Goal: Communication & Community: Answer question/provide support

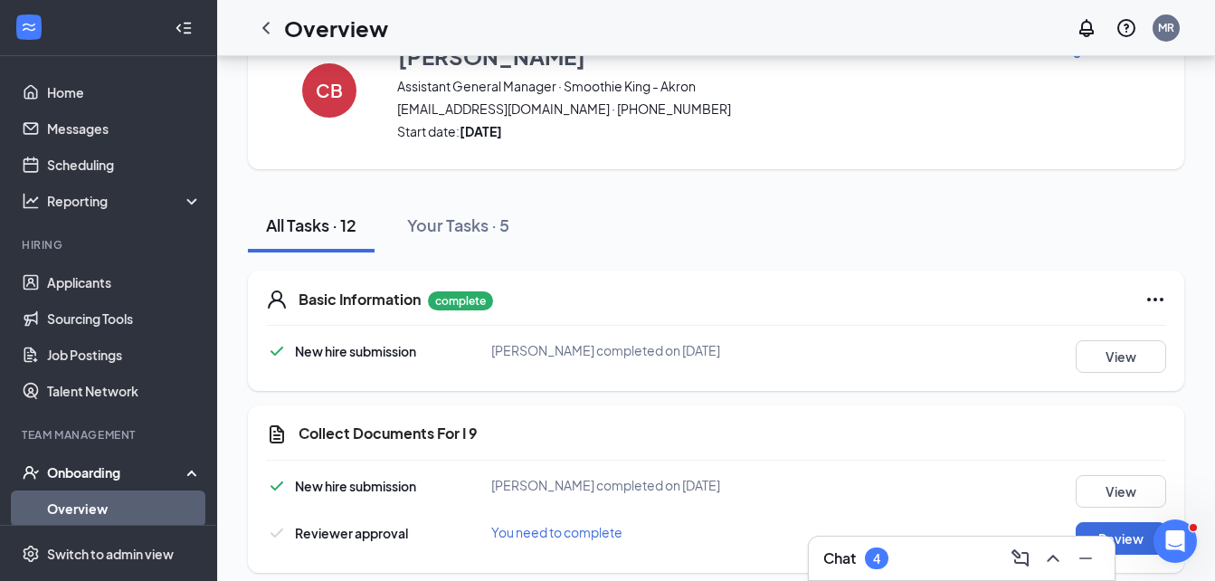
scroll to position [181, 0]
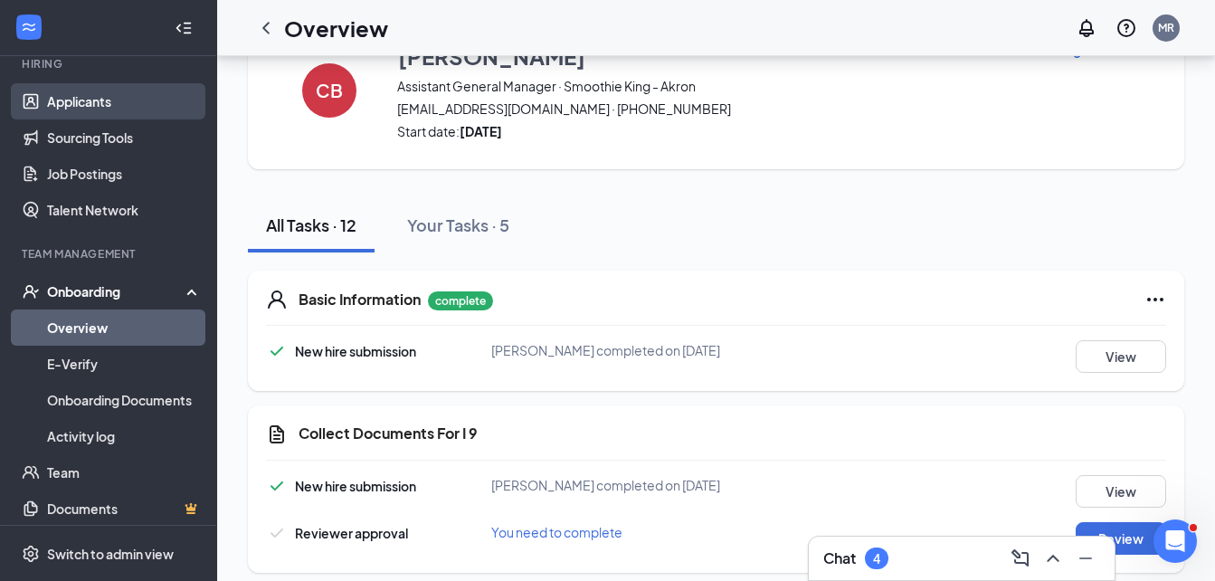
click at [55, 100] on link "Applicants" at bounding box center [124, 101] width 155 height 36
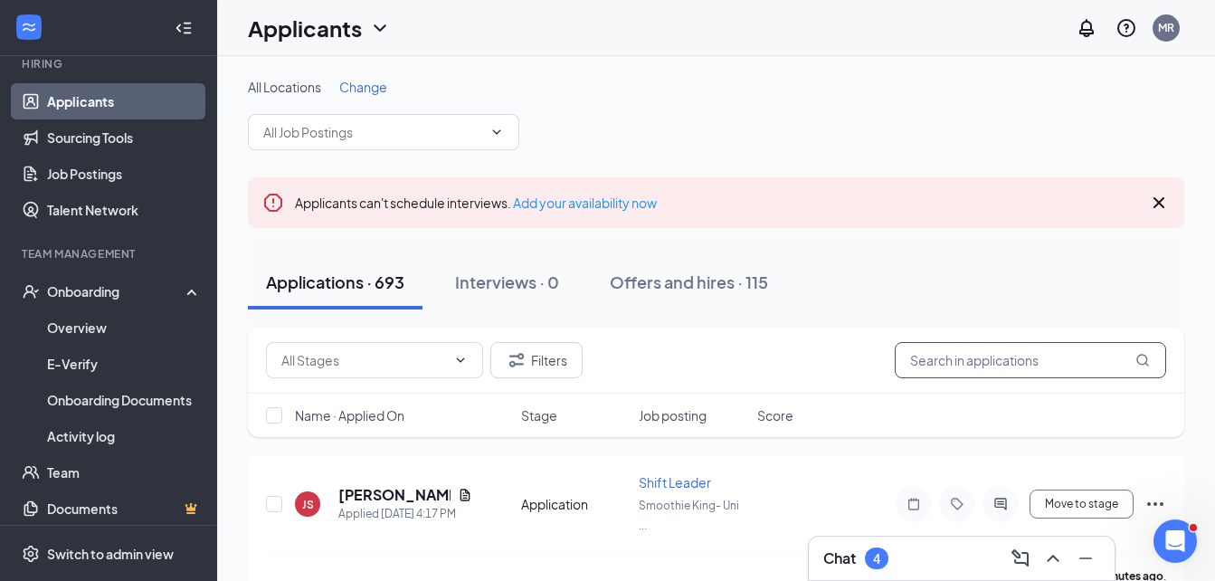
click at [981, 359] on input "text" at bounding box center [1030, 360] width 271 height 36
type input "daeshawn"
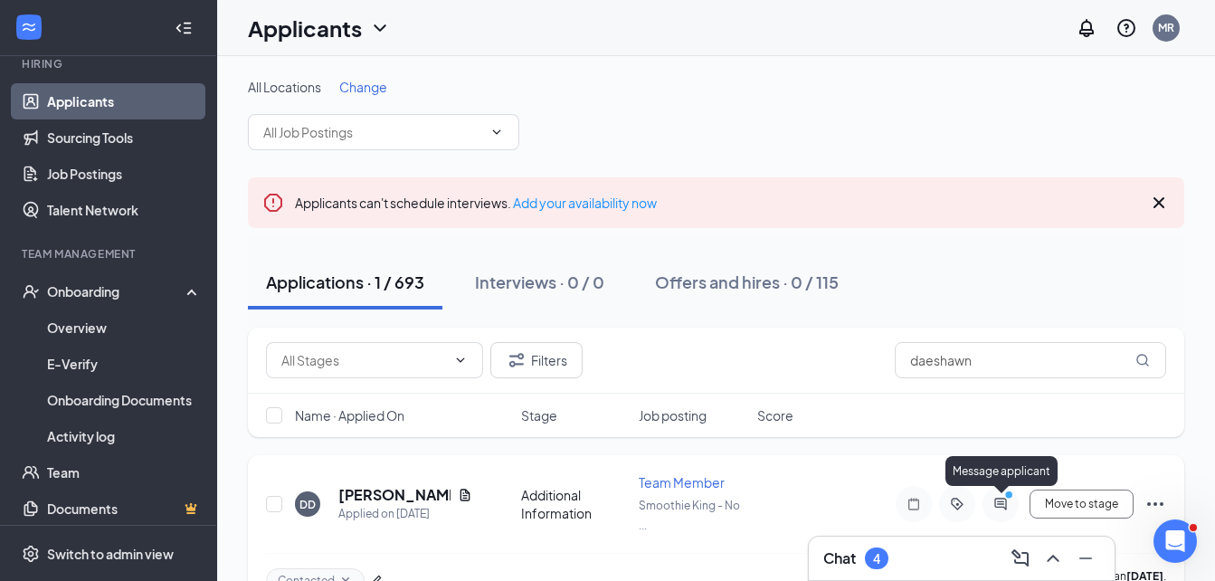
click at [1002, 502] on icon "PrimaryDot" at bounding box center [1012, 496] width 22 height 14
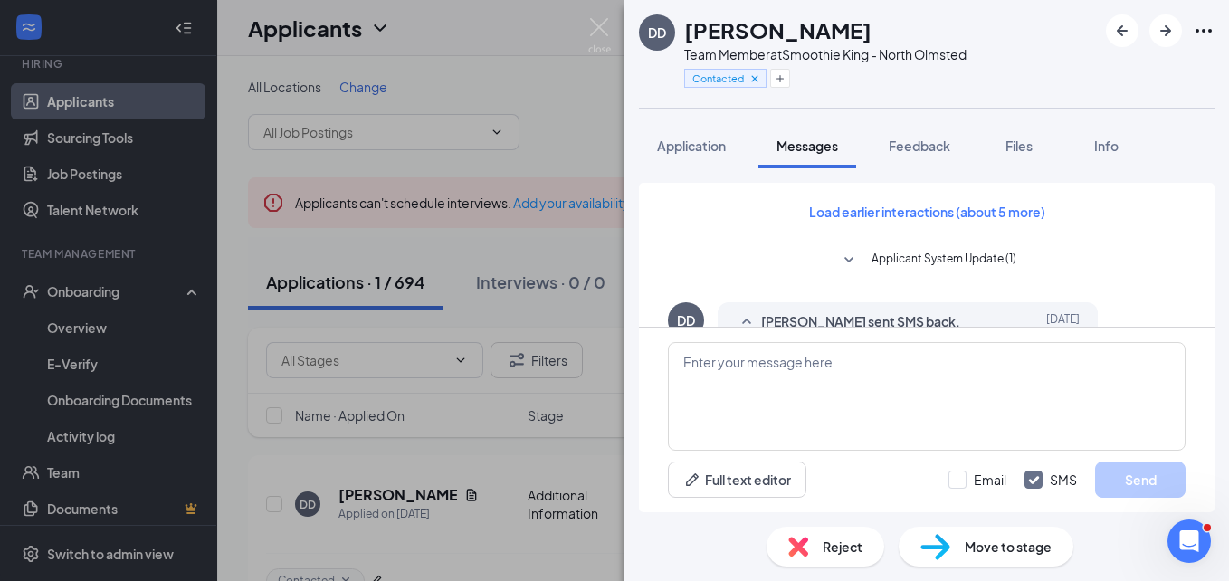
click at [903, 312] on span "[PERSON_NAME] sent SMS back." at bounding box center [860, 322] width 199 height 22
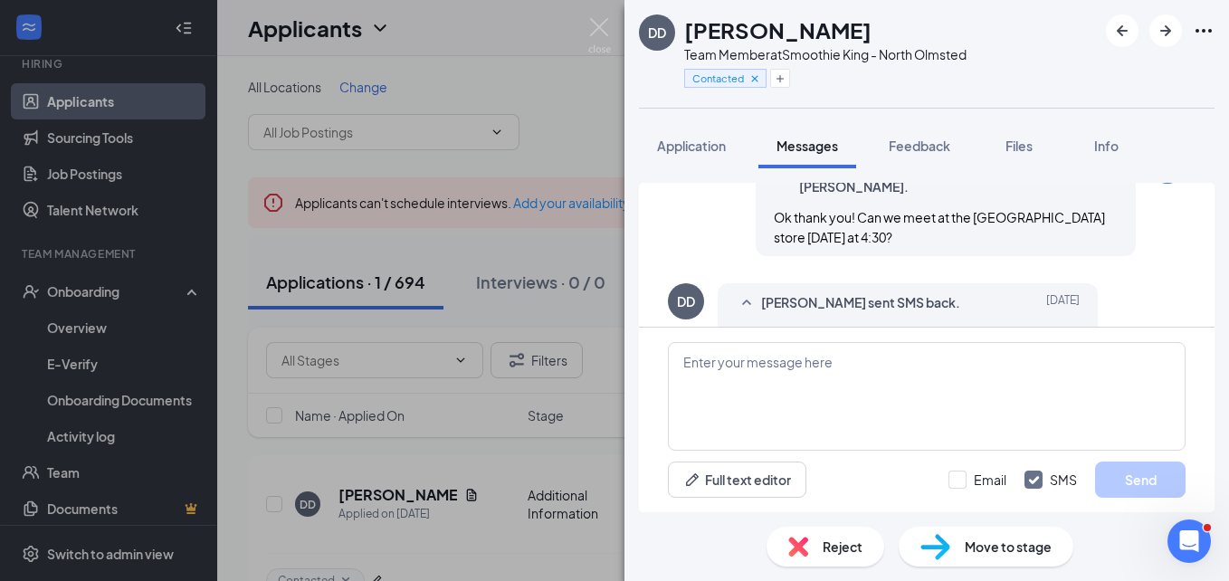
click at [1061, 256] on div "[PERSON_NAME] sent SMS to [PERSON_NAME]. [DATE] Ok thank you! Can we meet at th…" at bounding box center [945, 201] width 380 height 109
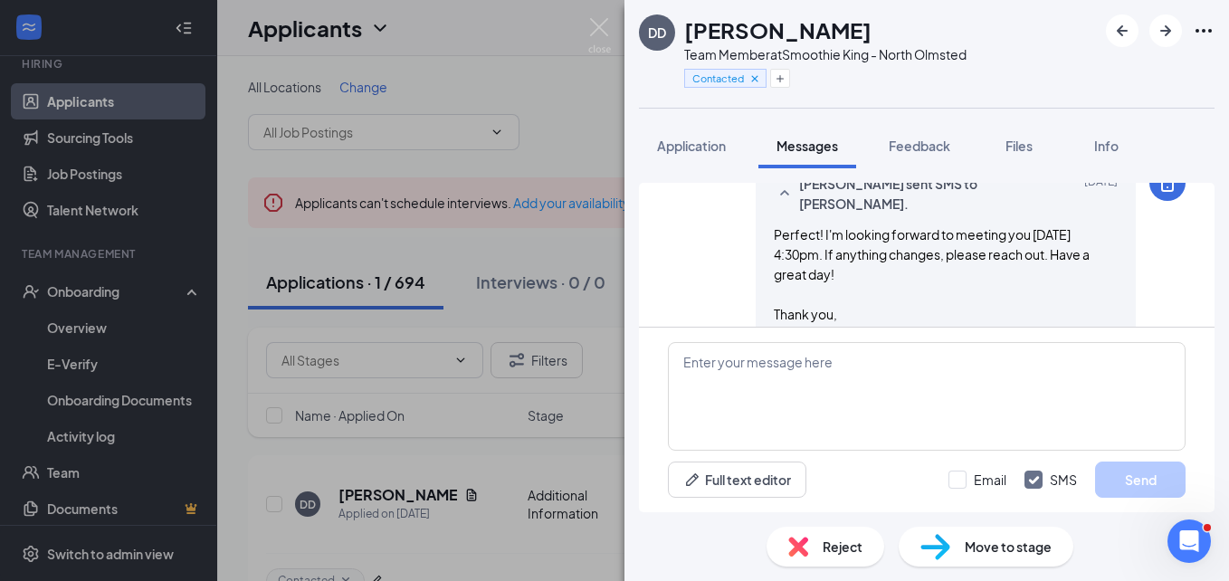
scroll to position [1704, 0]
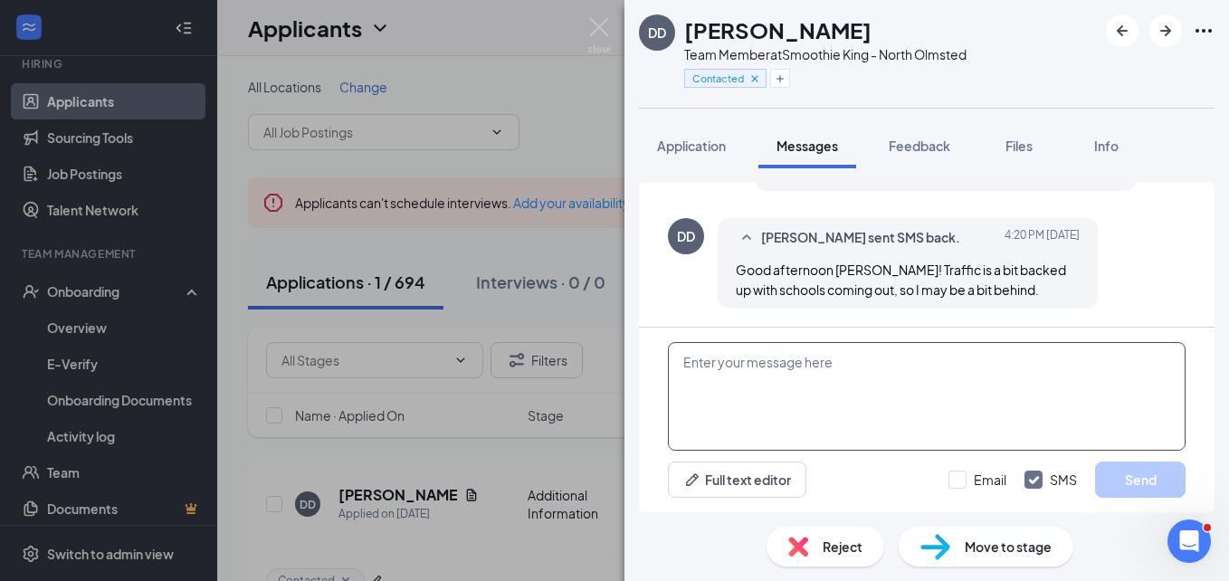
click at [762, 368] on textarea at bounding box center [927, 396] width 518 height 109
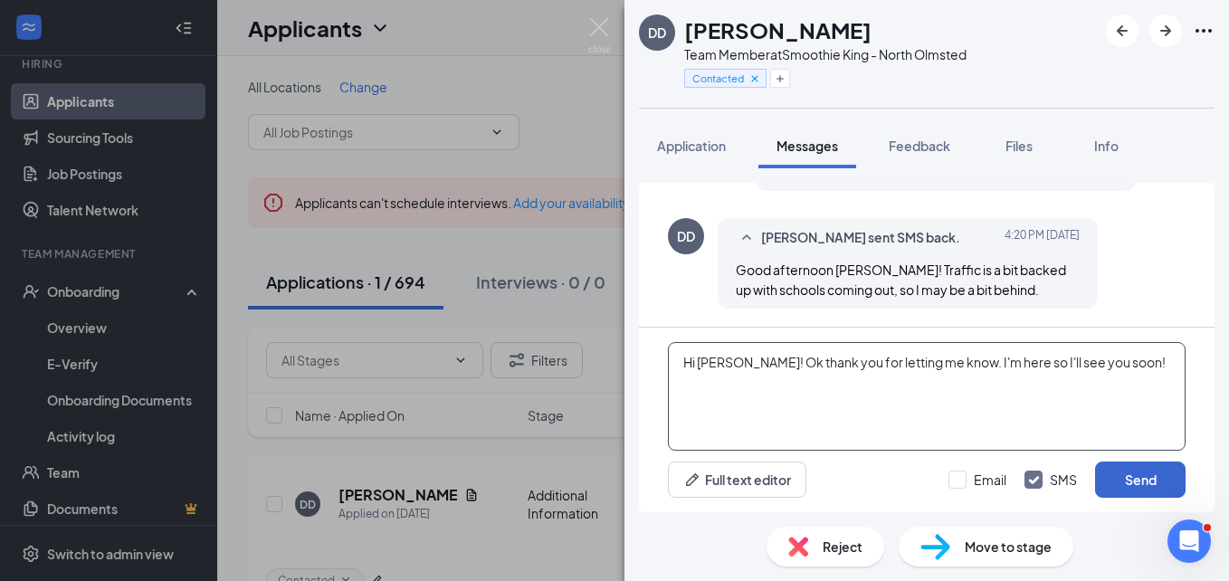
type textarea "Hi [PERSON_NAME]! Ok thank you for letting me know. I'm here so I'll see you so…"
click at [1126, 476] on button "Send" at bounding box center [1140, 479] width 90 height 36
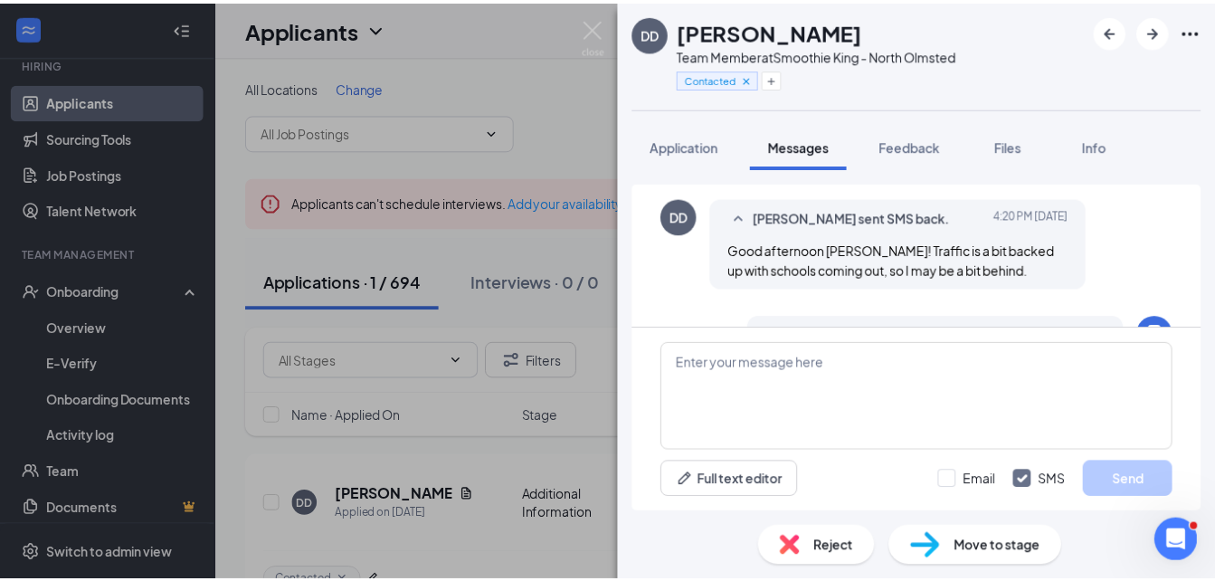
scroll to position [1839, 0]
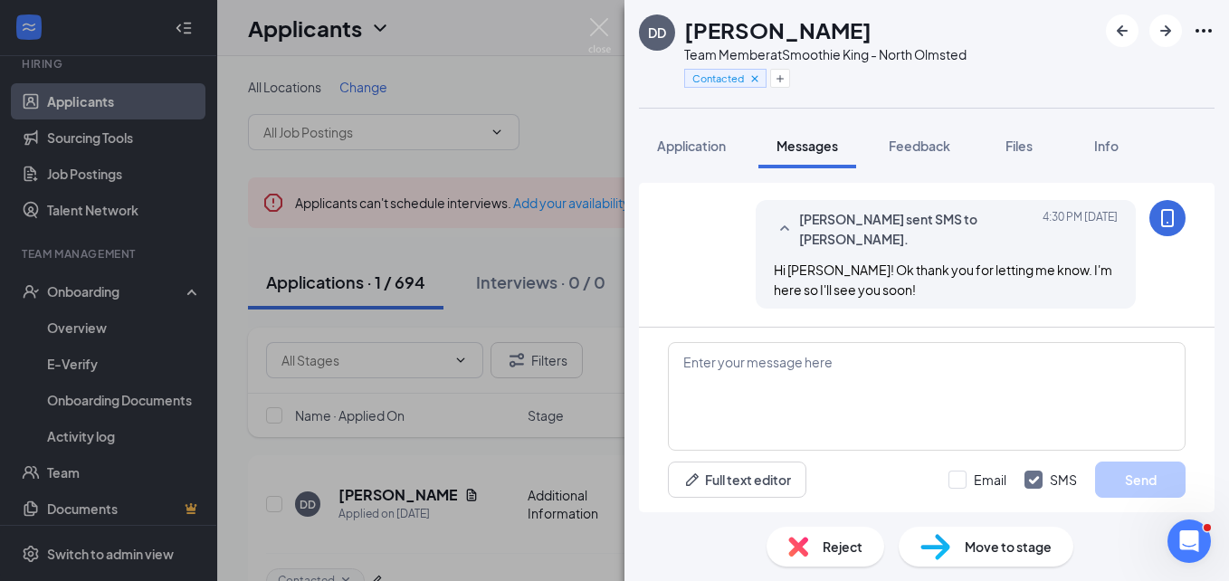
click at [2, 304] on div "DD [PERSON_NAME] Team Member at Smoothie King - North Olmsted Contacted Applica…" at bounding box center [614, 290] width 1229 height 581
